Goal: Information Seeking & Learning: Check status

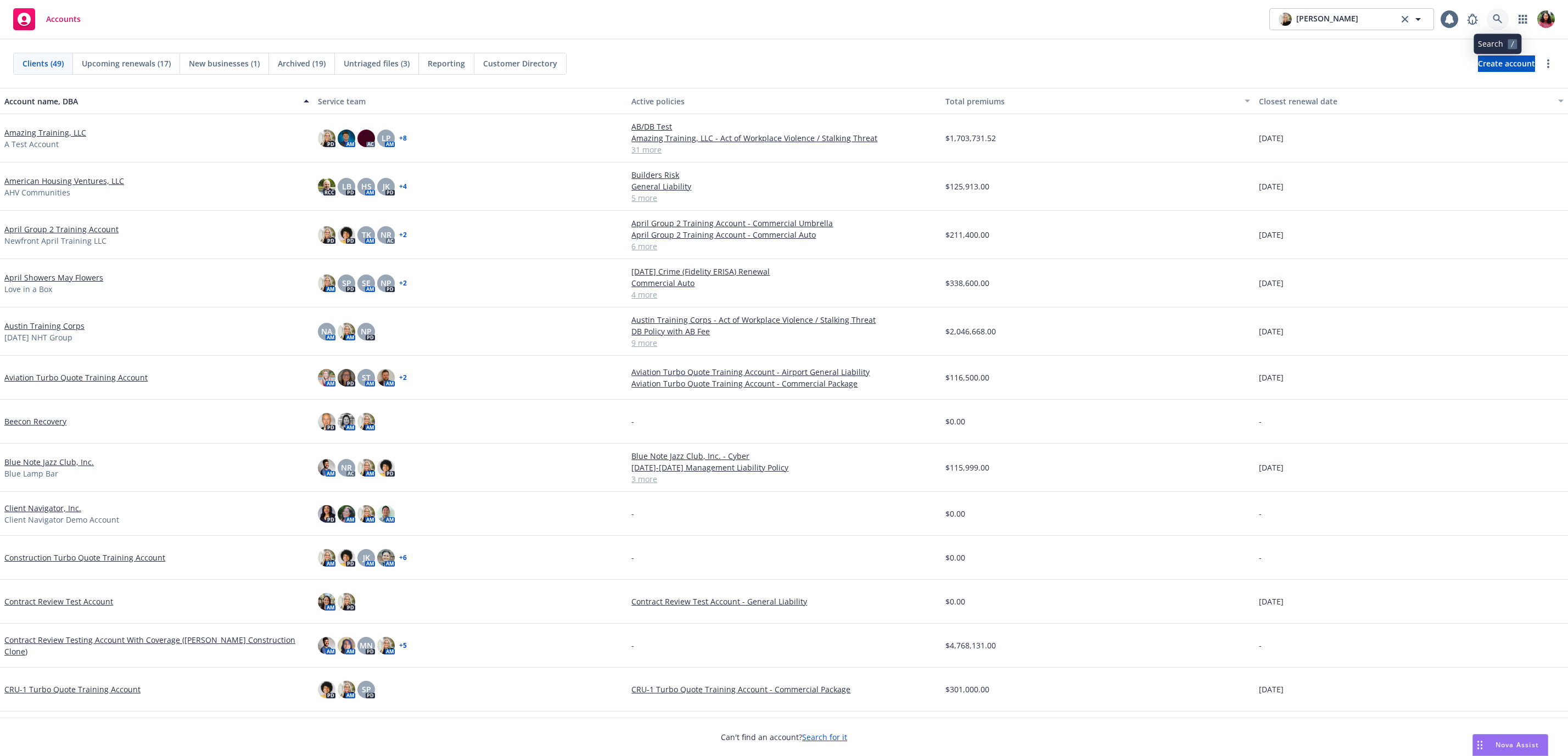
click at [1498, 15] on icon at bounding box center [1497, 18] width 9 height 9
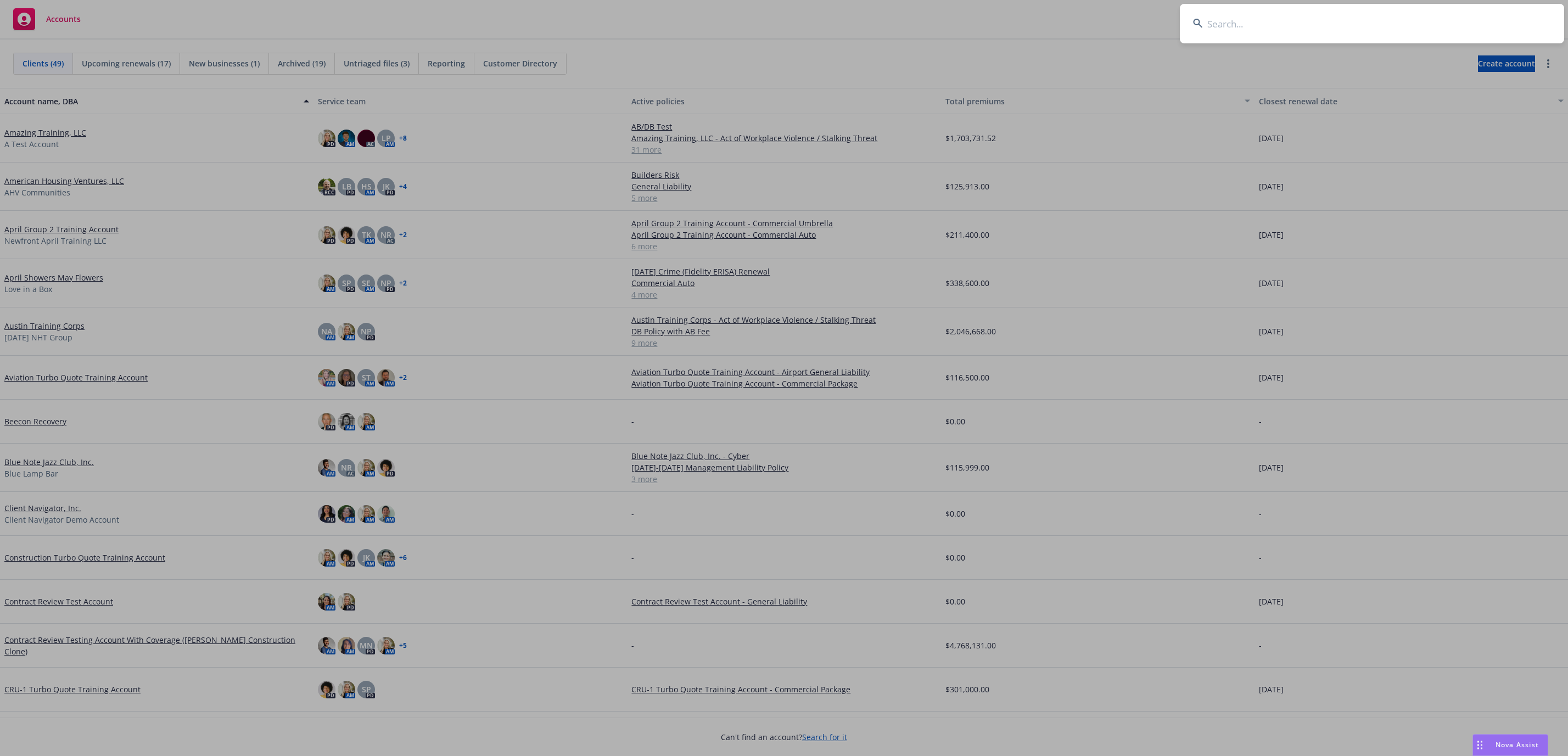
click at [1424, 21] on input at bounding box center [1371, 23] width 384 height 40
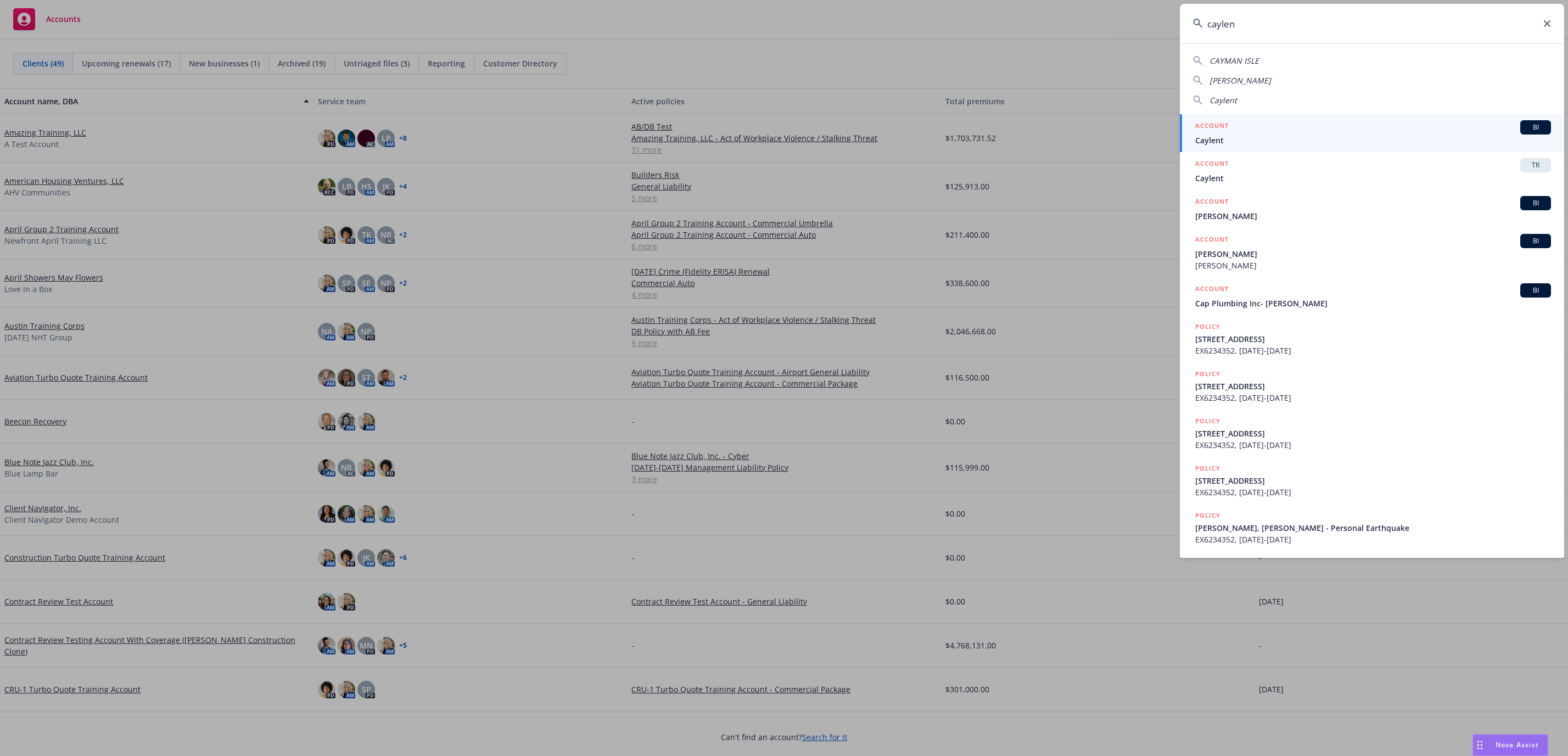
type input "caylent"
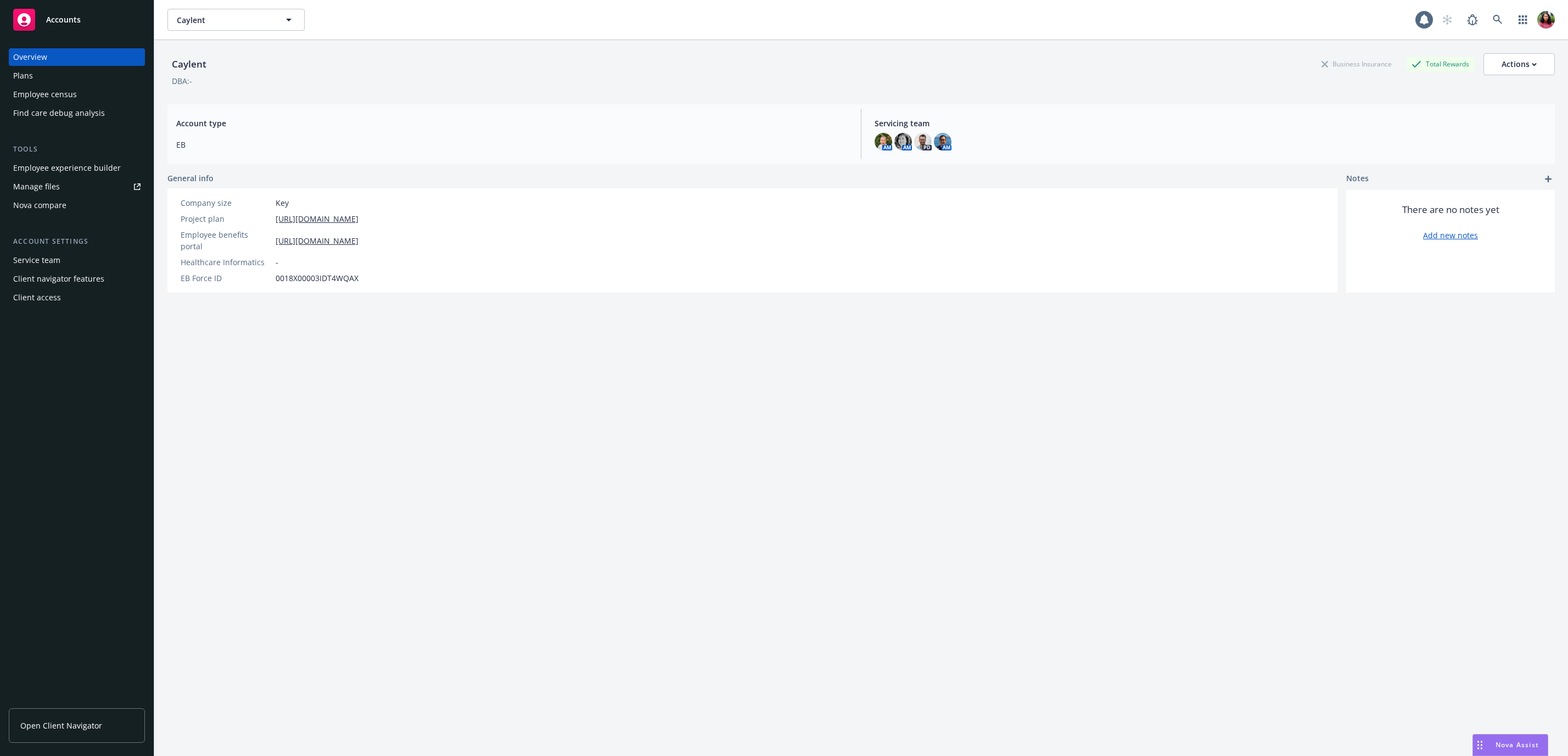
click at [86, 89] on div "Employee census" at bounding box center [77, 94] width 127 height 18
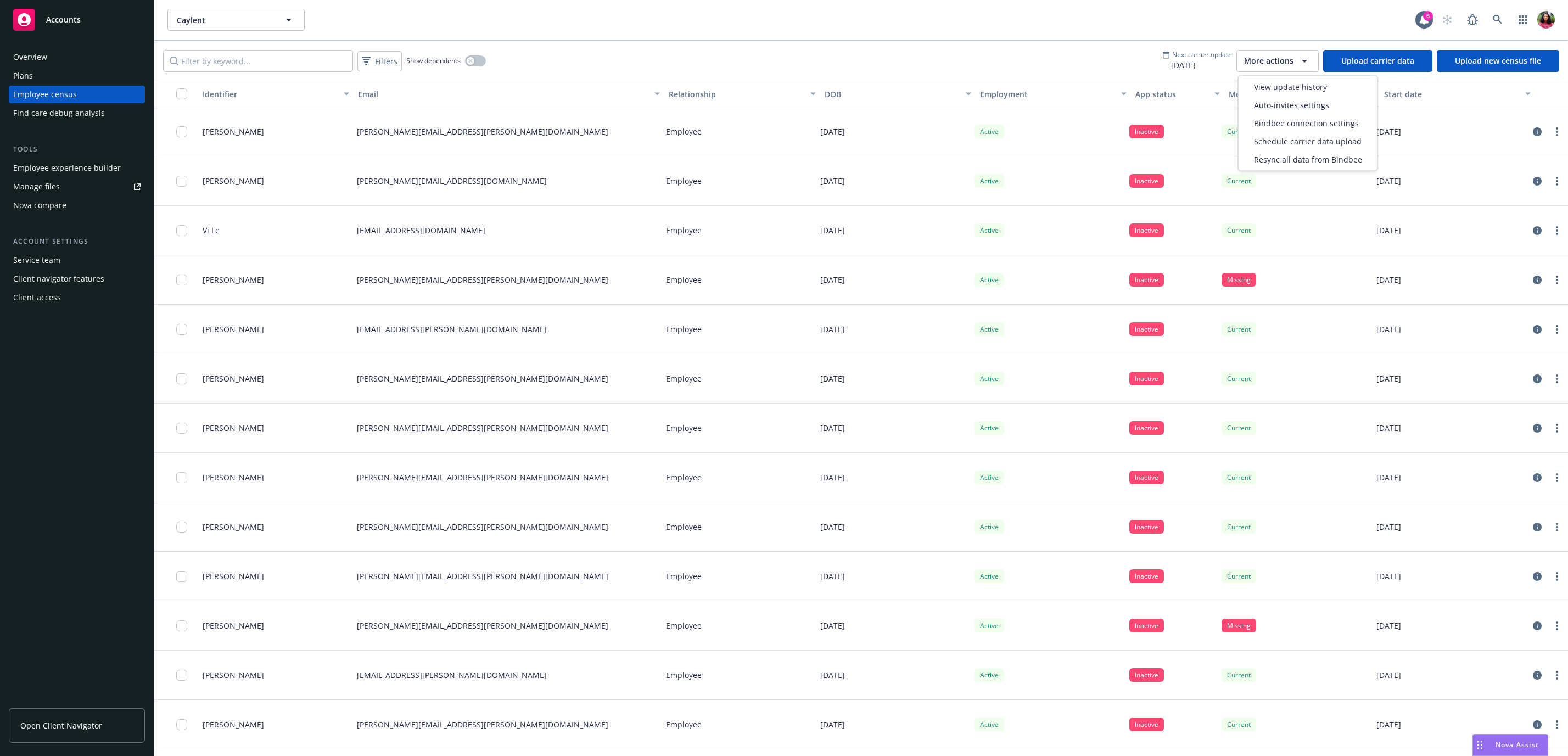
click at [1269, 58] on span "More actions" at bounding box center [1269, 61] width 49 height 11
click at [1278, 87] on span "View update history" at bounding box center [1290, 86] width 73 height 12
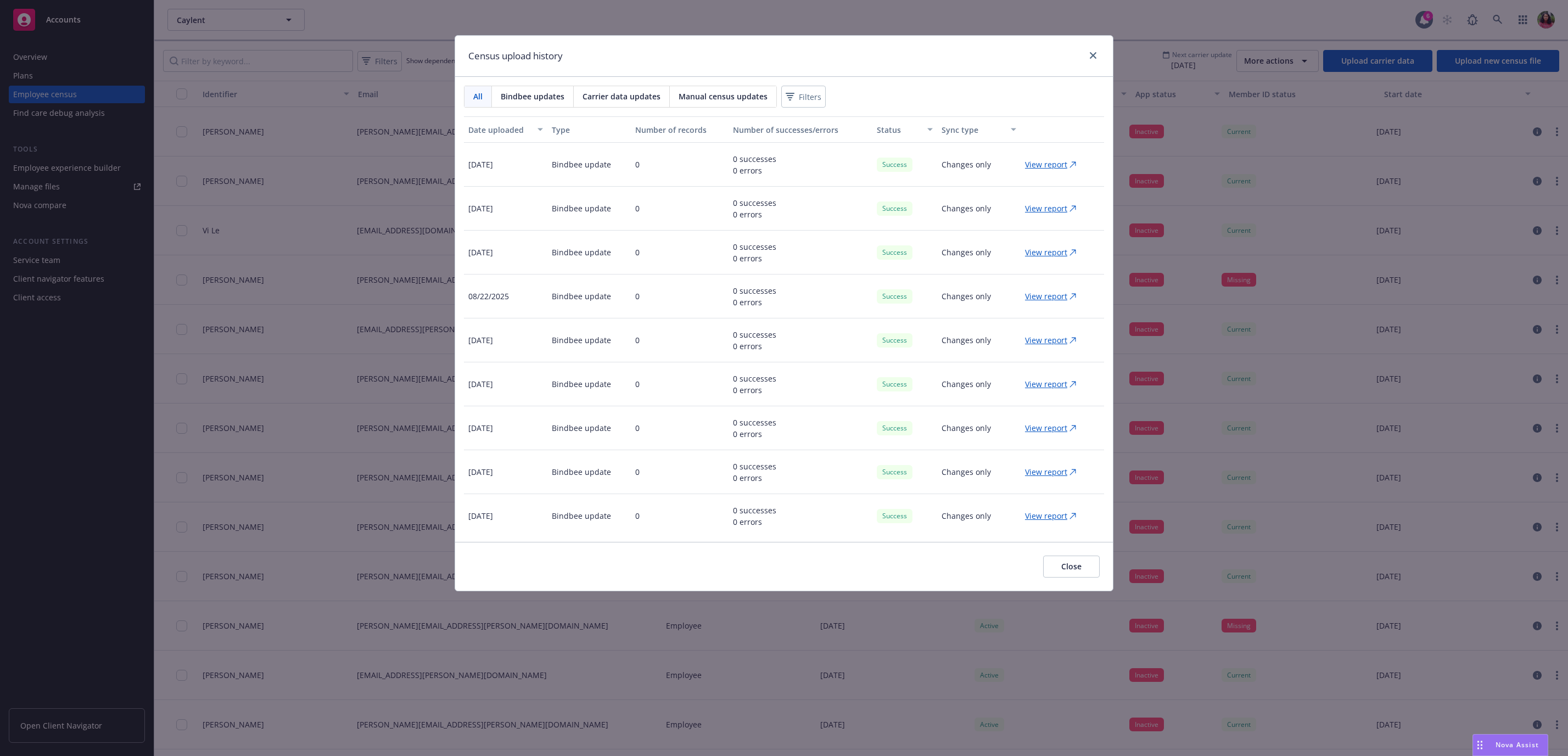
click at [541, 94] on span "Bindbee updates" at bounding box center [533, 96] width 64 height 12
click at [628, 93] on span "Carrier data updates" at bounding box center [621, 96] width 78 height 12
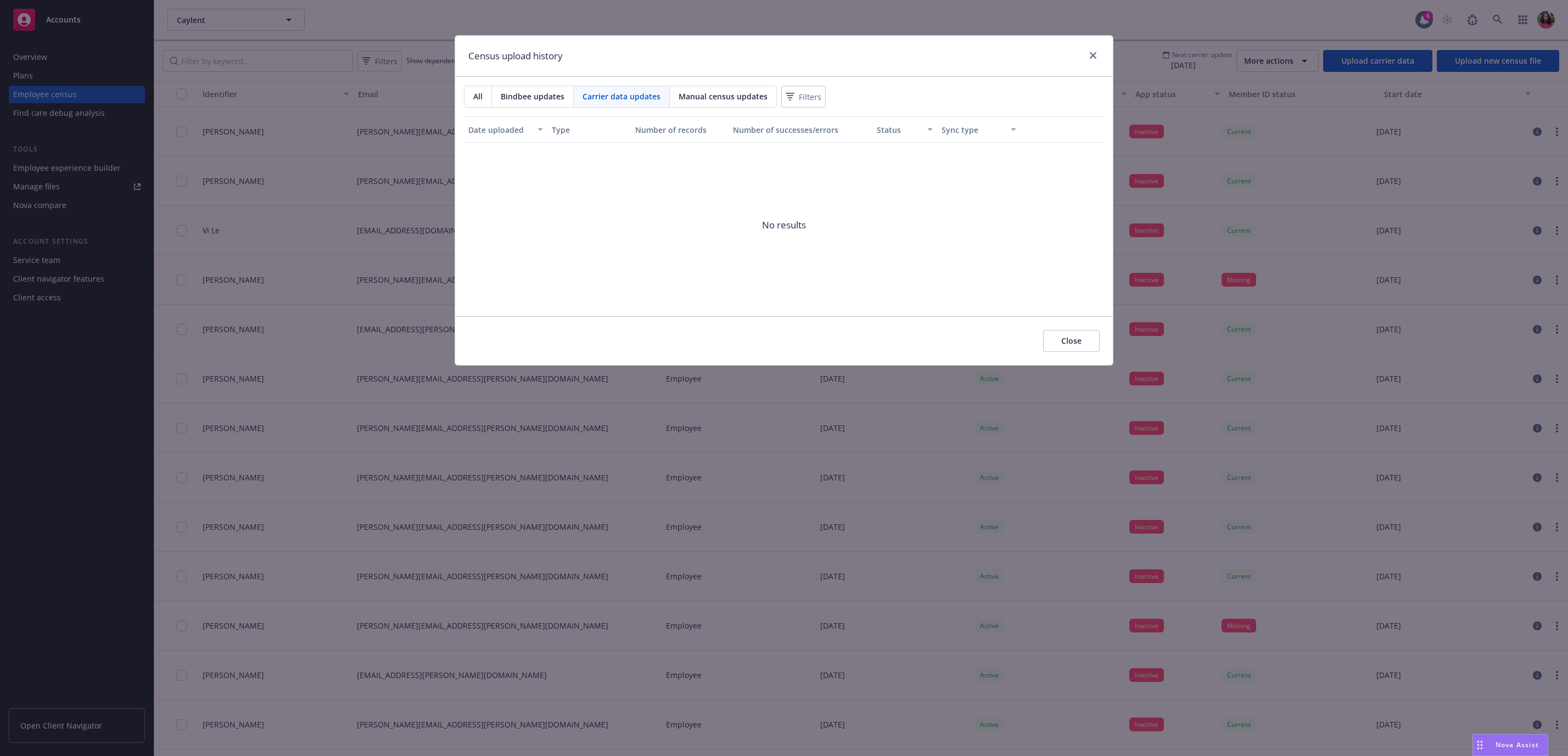
click at [685, 97] on span "Manual census updates" at bounding box center [723, 96] width 89 height 12
click at [611, 107] on div "Carrier data updates" at bounding box center [622, 97] width 96 height 21
click at [525, 97] on span "Bindbee updates" at bounding box center [533, 96] width 64 height 12
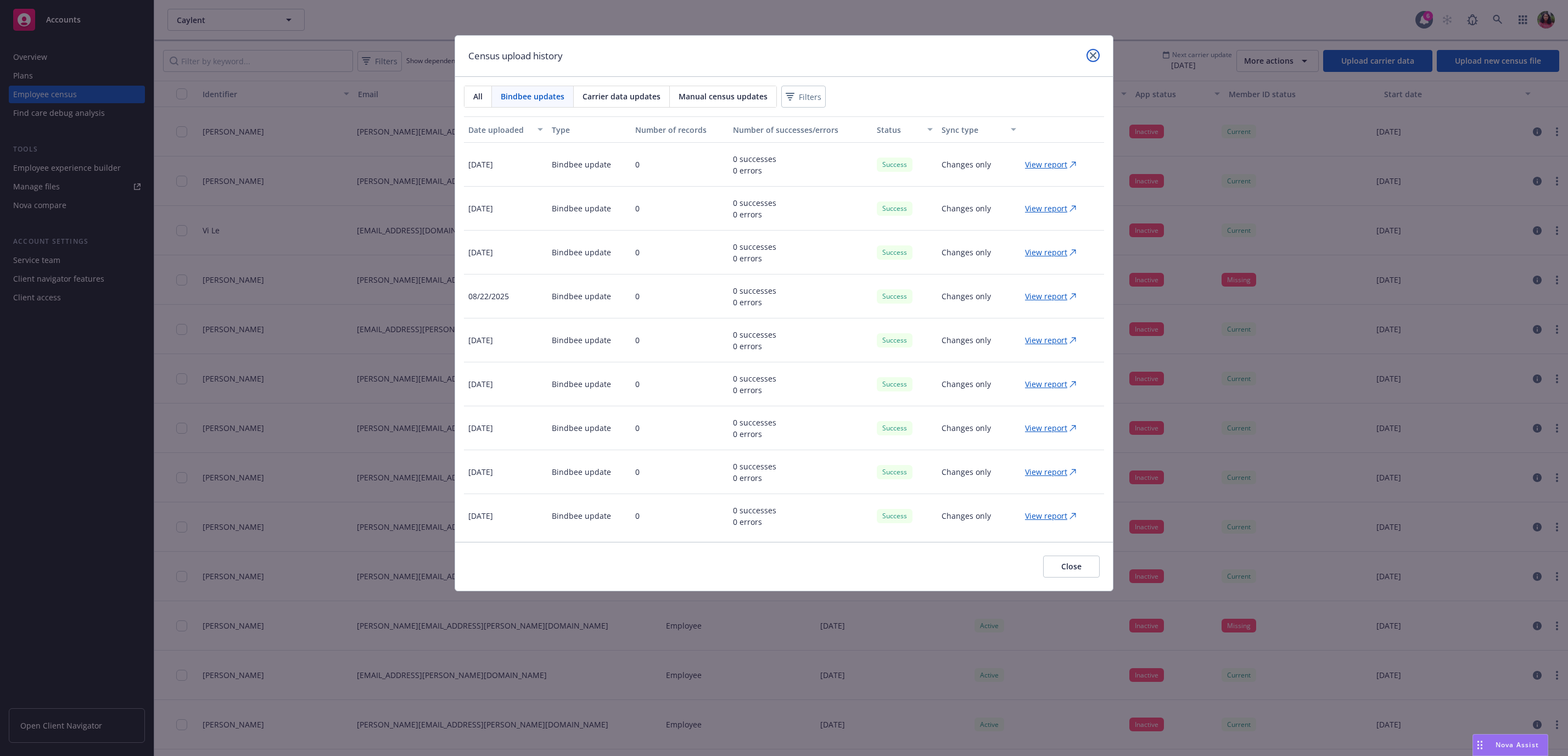
click at [1091, 55] on icon "close" at bounding box center [1093, 55] width 7 height 7
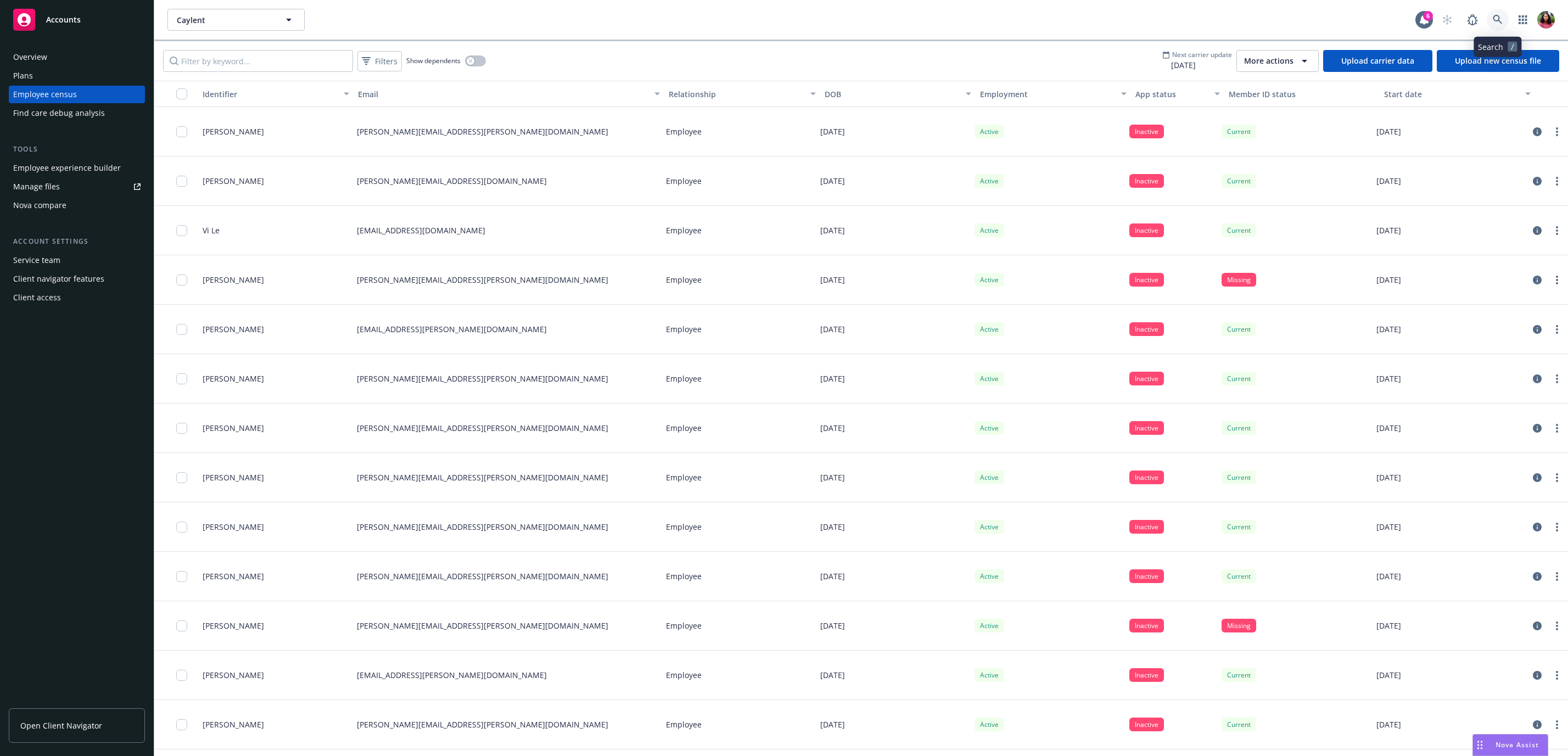
click at [1496, 19] on icon at bounding box center [1497, 19] width 10 height 10
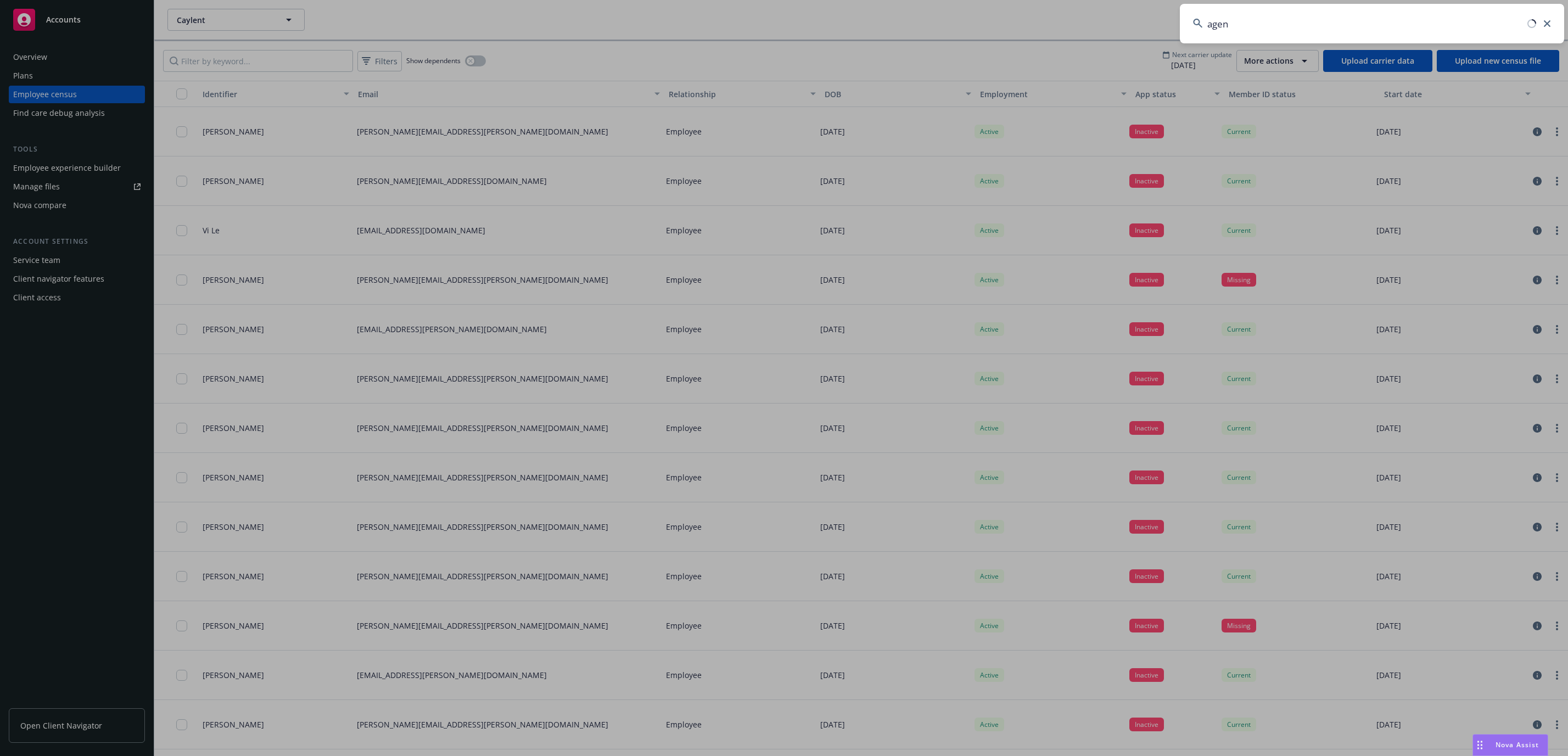
type input "agent"
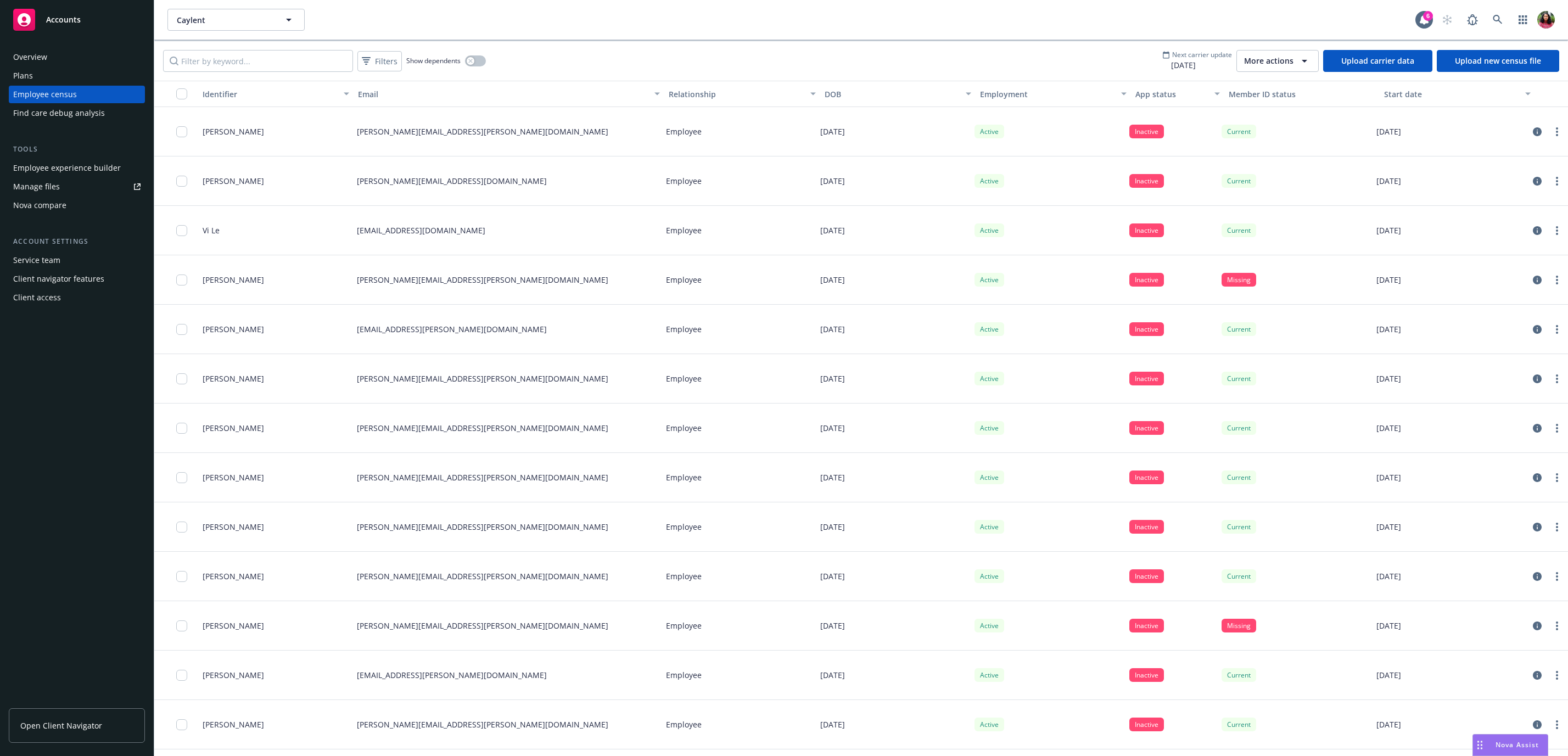
click at [1146, 91] on div "App status" at bounding box center [1171, 94] width 72 height 12
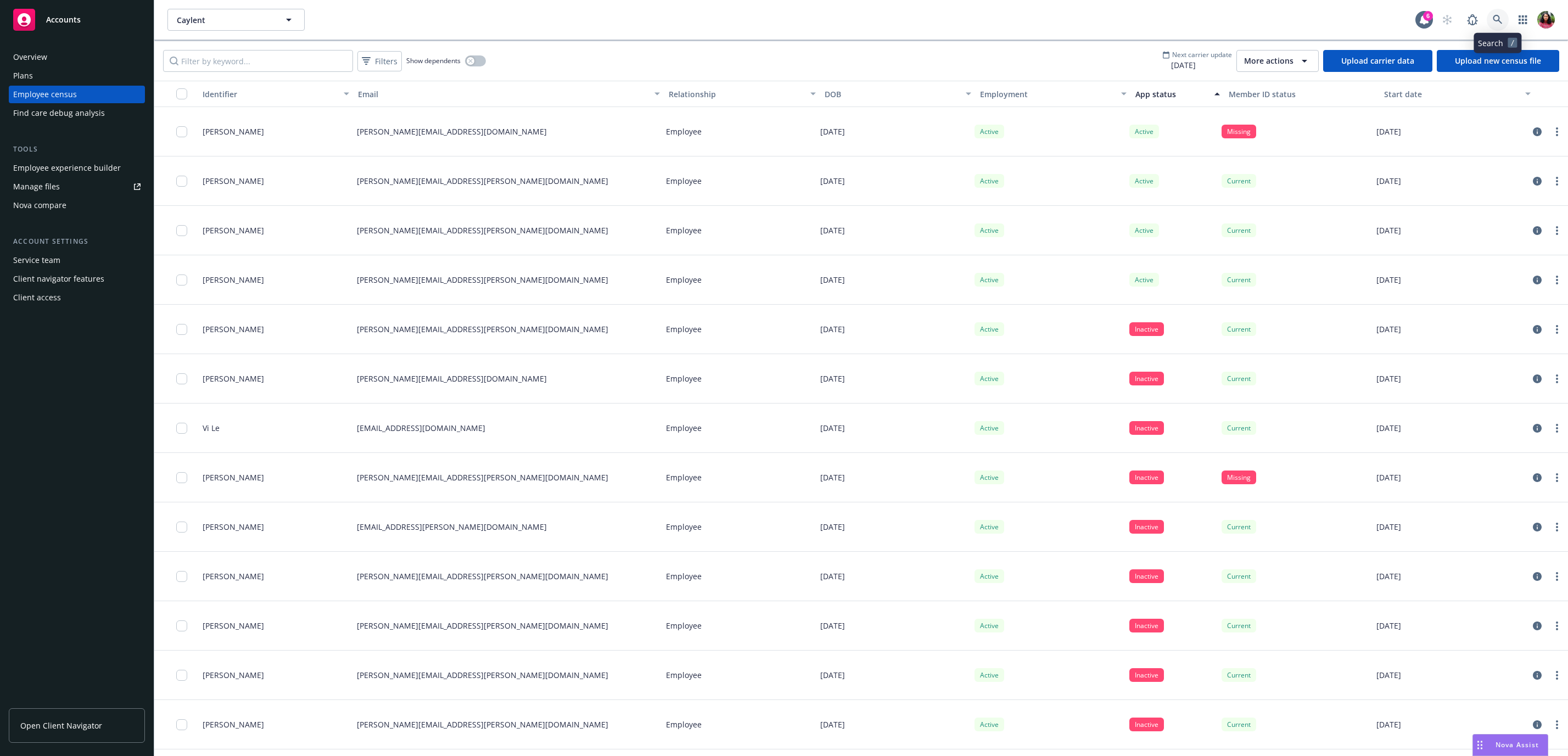
click at [1494, 16] on icon at bounding box center [1497, 19] width 10 height 10
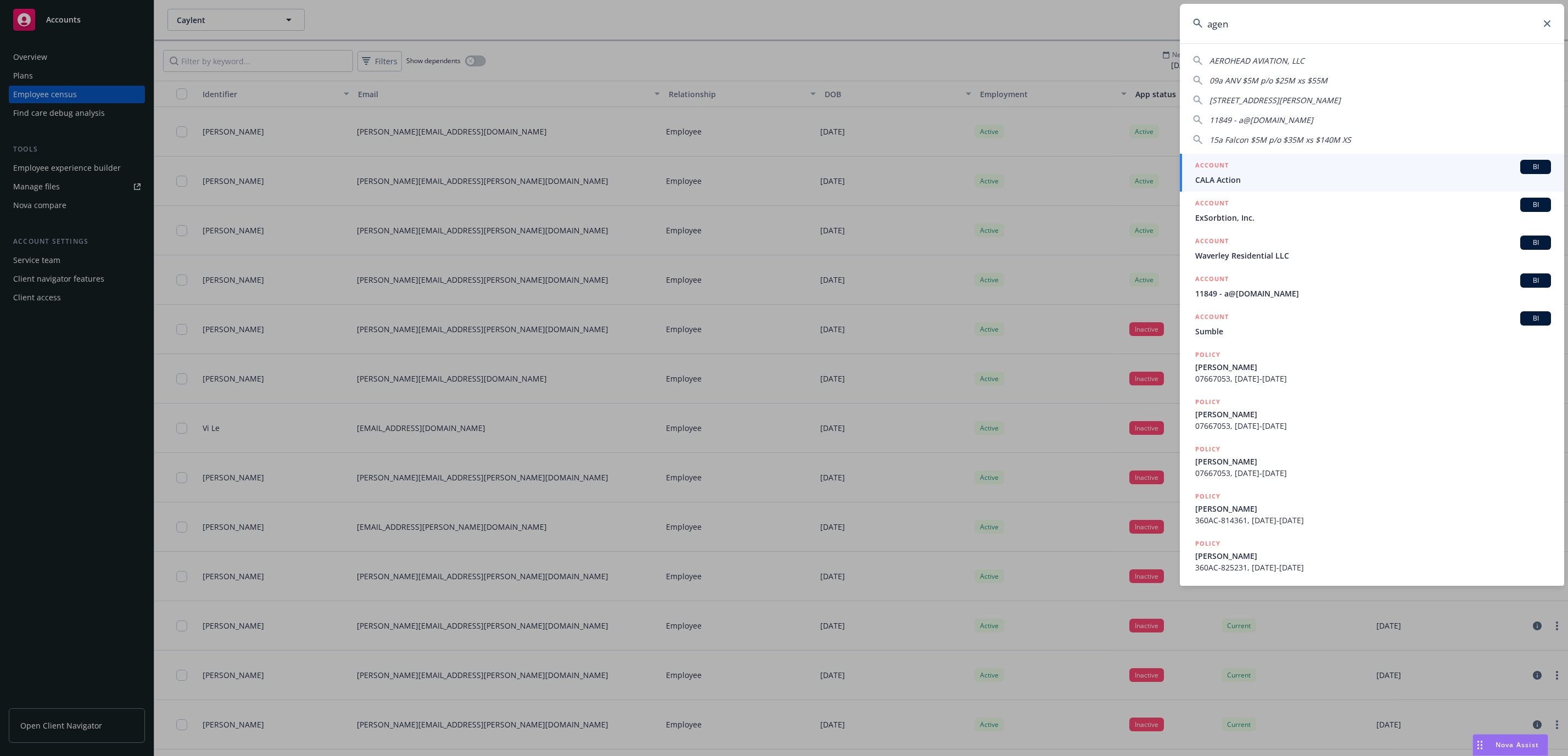
type input "agent"
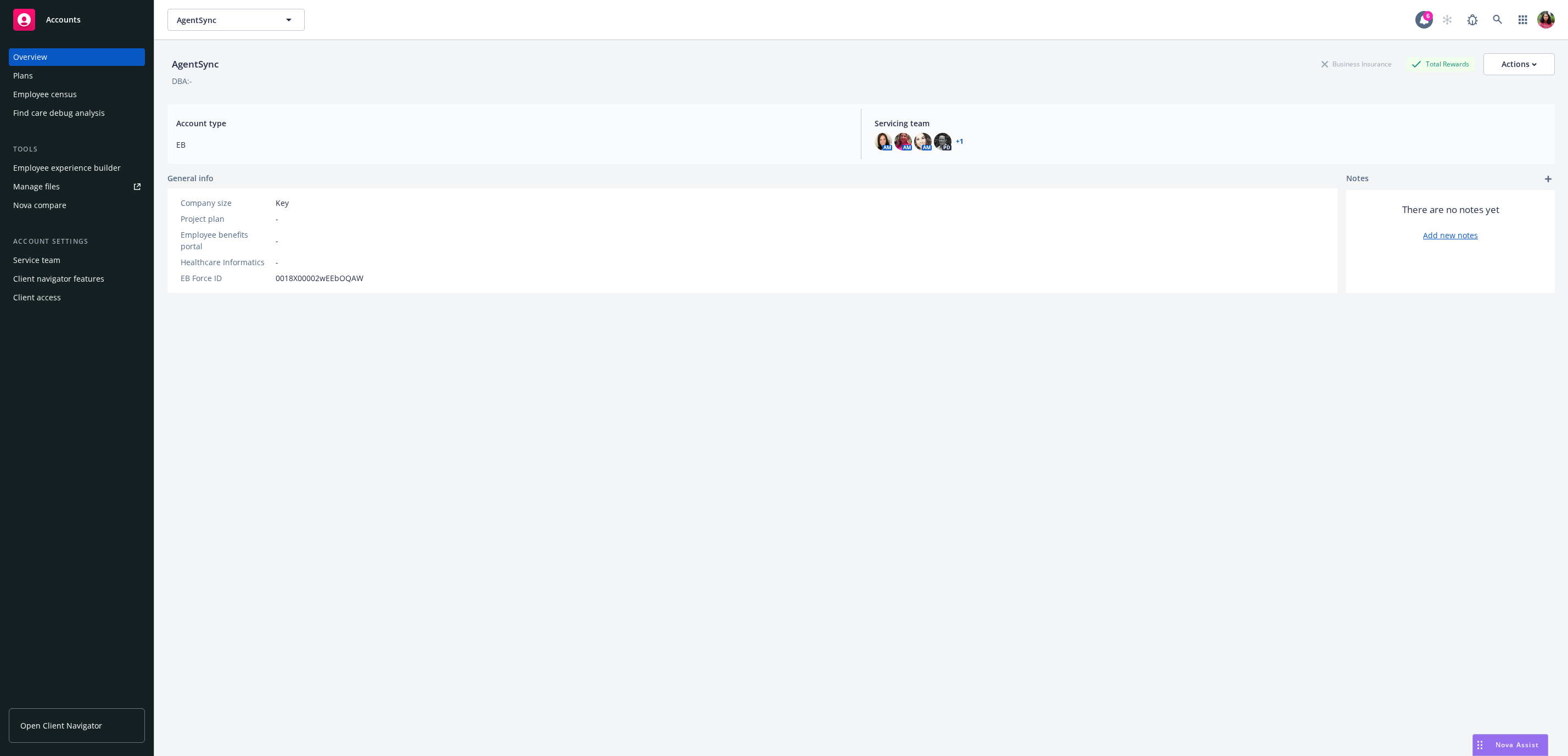
click at [43, 104] on div "Find care debug analysis" at bounding box center [59, 113] width 92 height 18
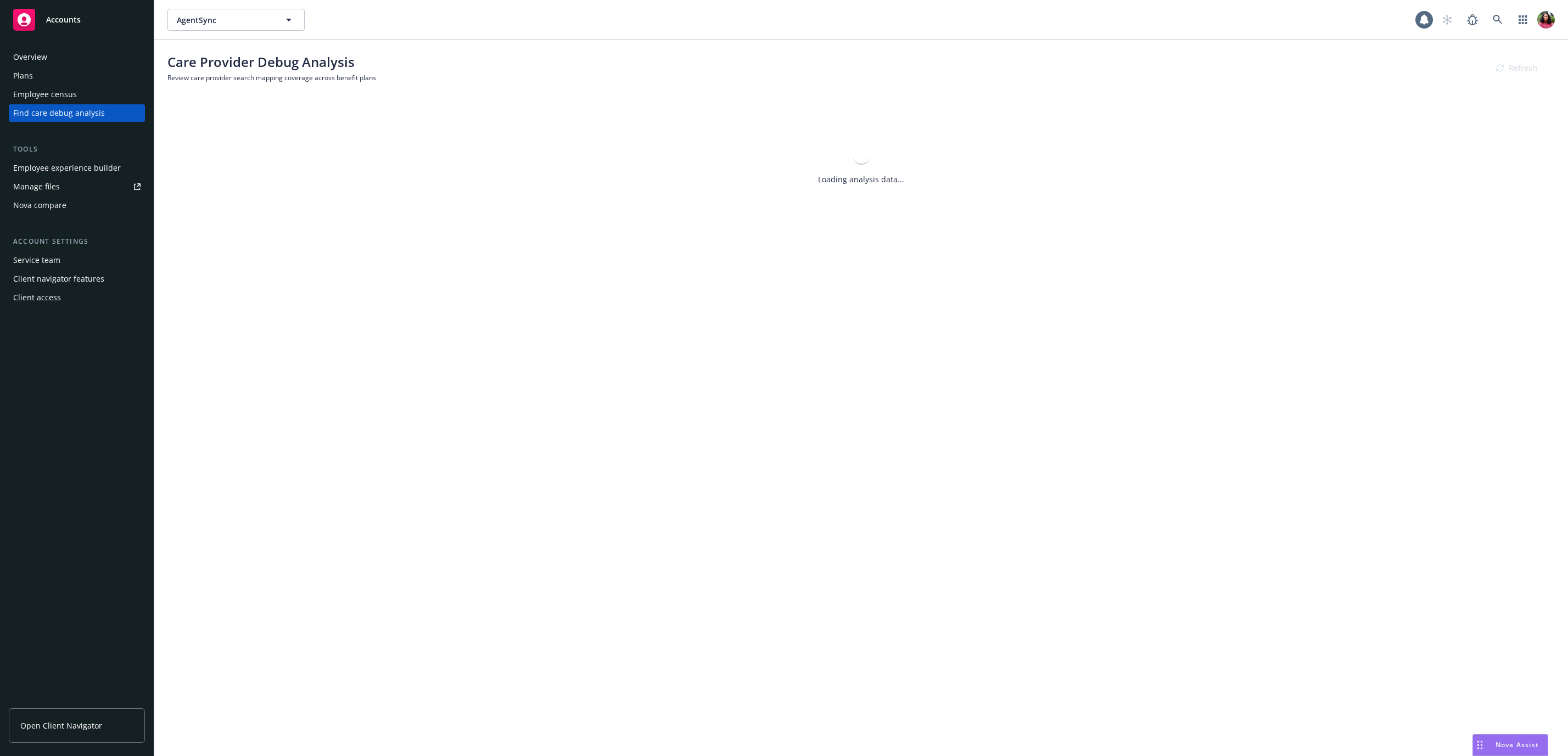
click at [44, 89] on div "Employee census" at bounding box center [45, 94] width 64 height 18
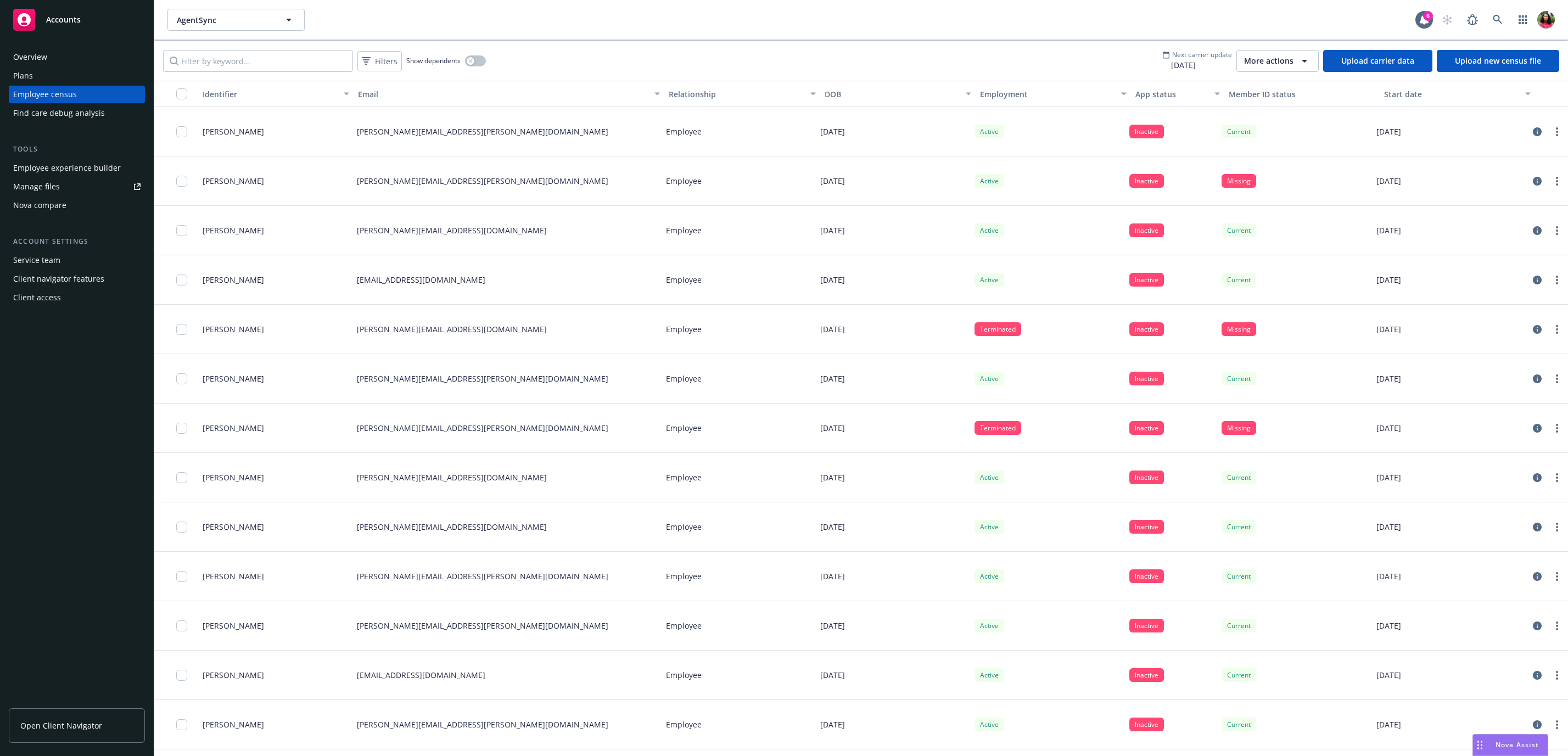
click at [1140, 99] on div "App status" at bounding box center [1171, 94] width 72 height 12
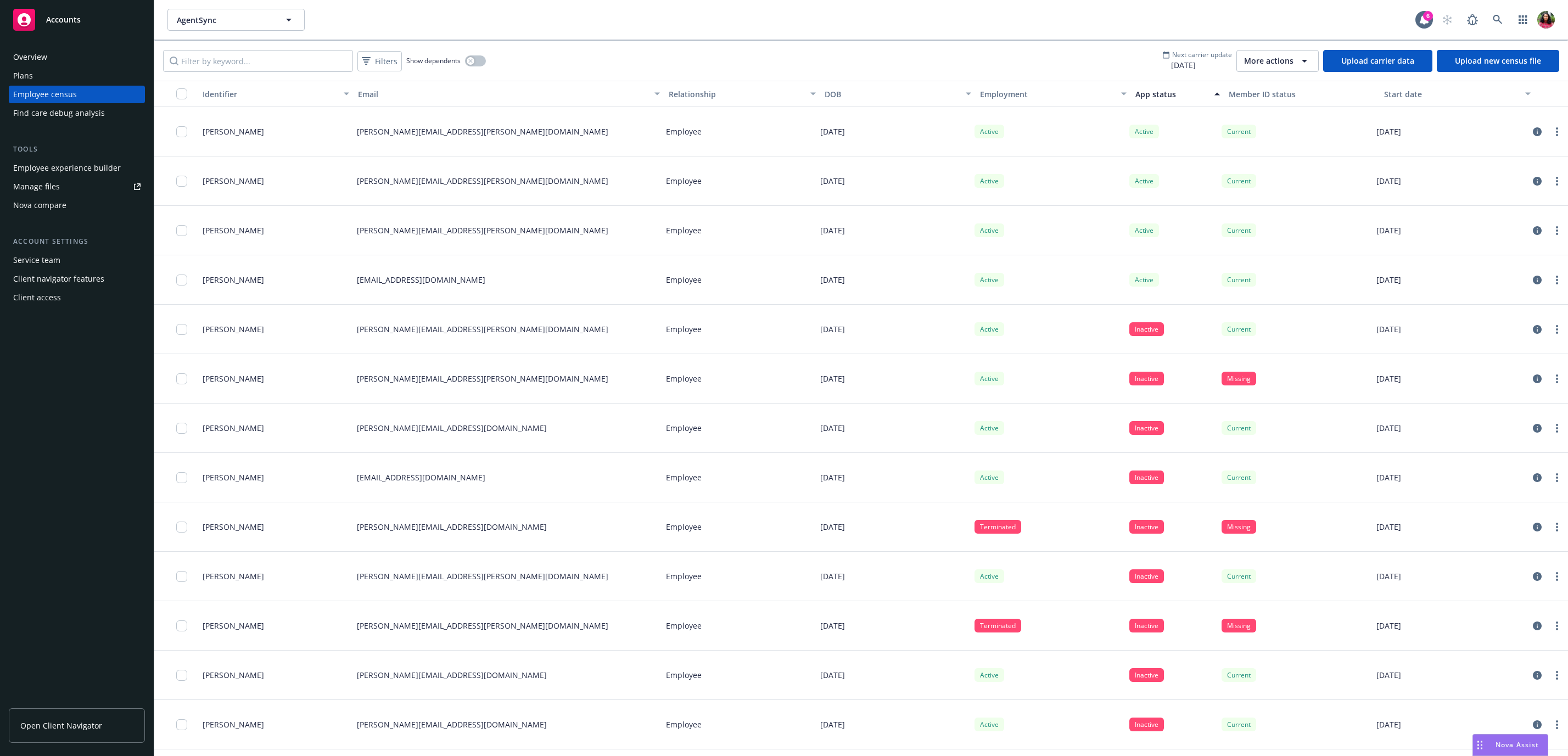
click at [1292, 55] on span "More actions" at bounding box center [1269, 61] width 49 height 11
